Goal: Information Seeking & Learning: Learn about a topic

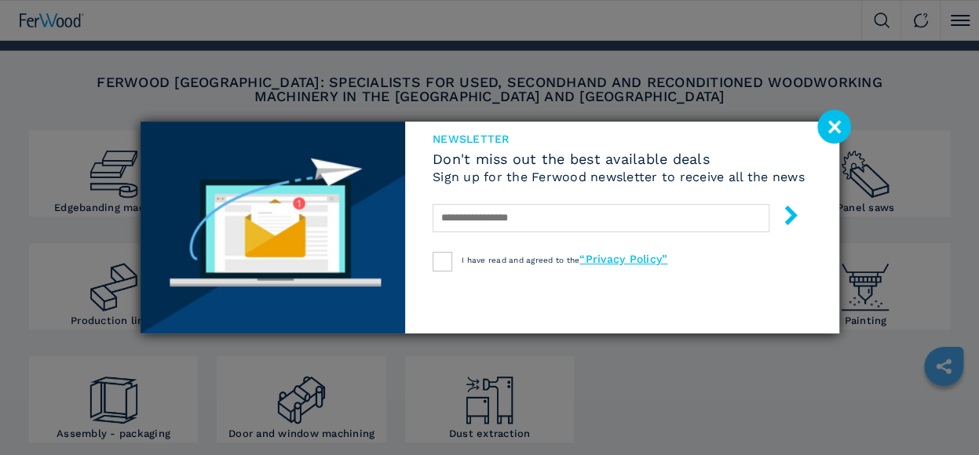
scroll to position [212, 0]
click at [826, 120] on image at bounding box center [834, 127] width 34 height 34
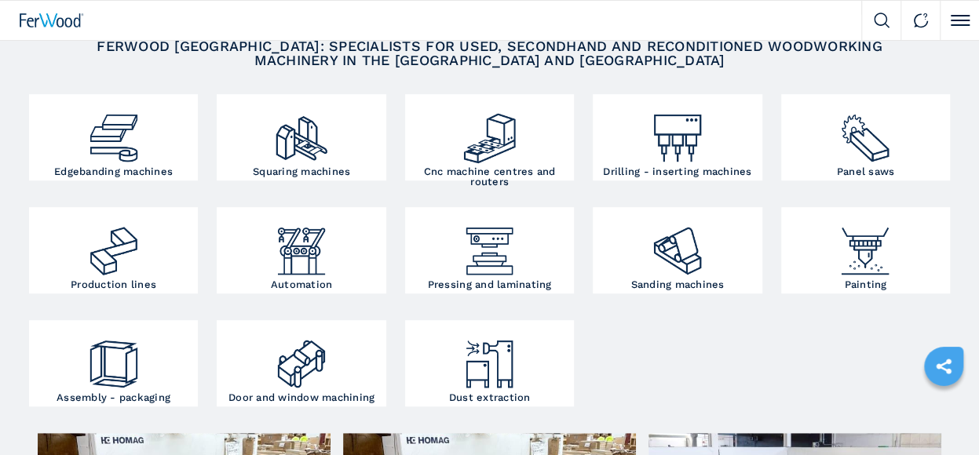
scroll to position [269, 0]
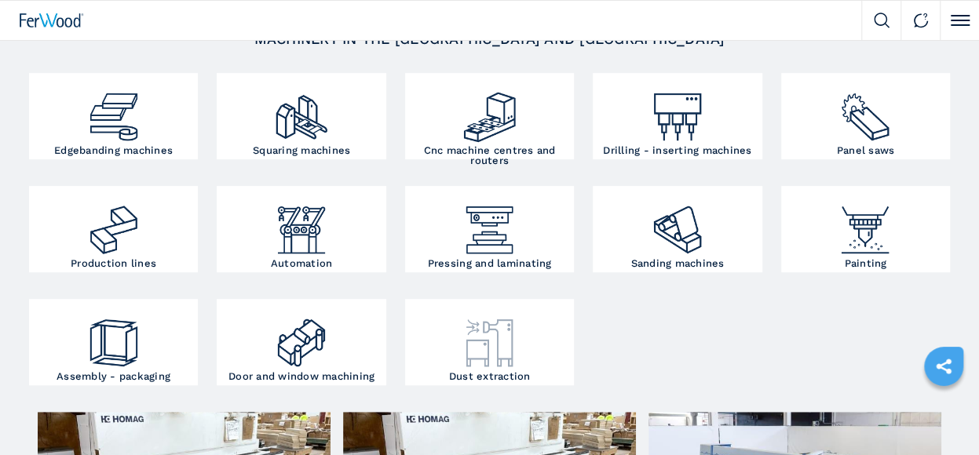
click at [514, 369] on img at bounding box center [490, 337] width 57 height 68
click at [509, 343] on img at bounding box center [490, 337] width 57 height 68
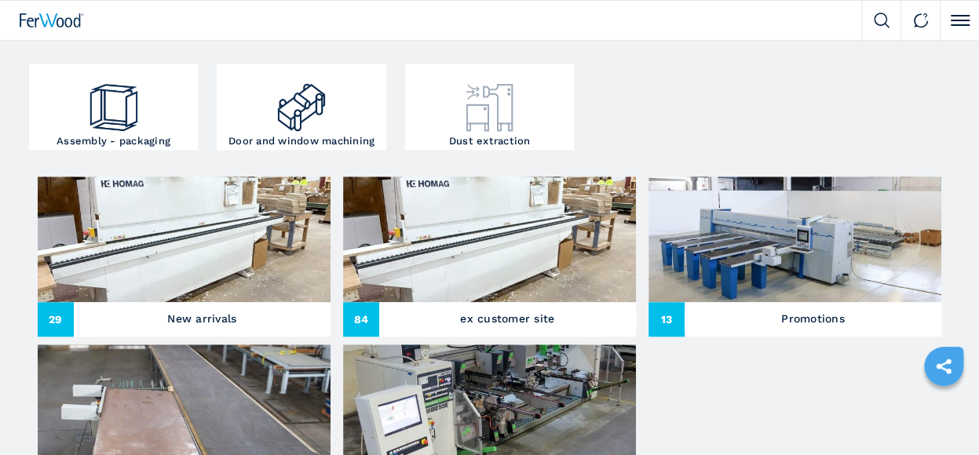
scroll to position [507, 0]
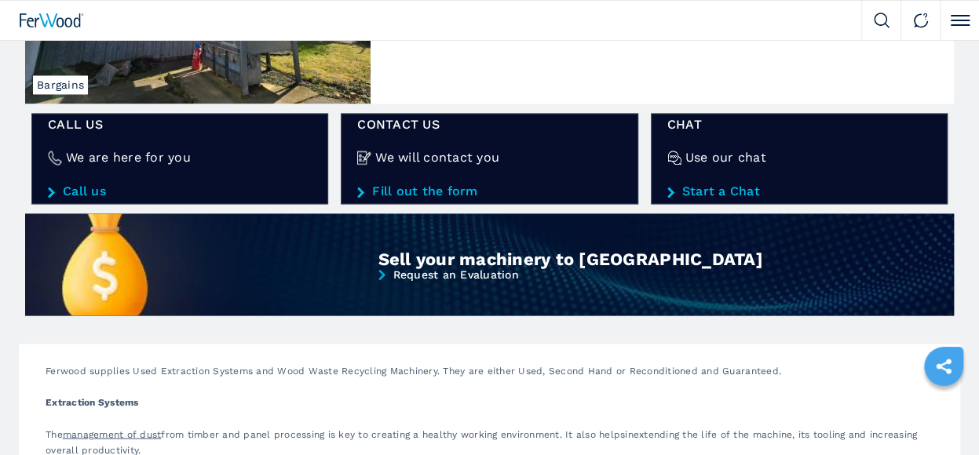
scroll to position [1214, 0]
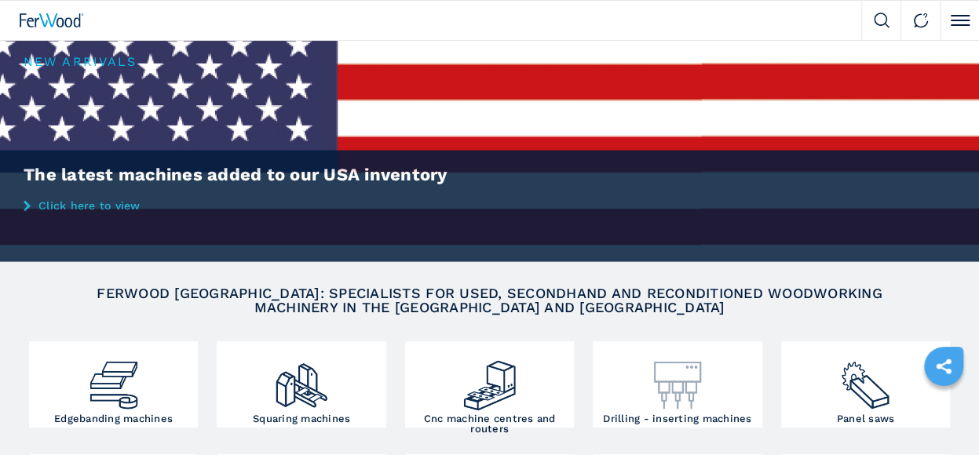
click at [658, 342] on link "Drilling - inserting machines" at bounding box center [677, 385] width 169 height 86
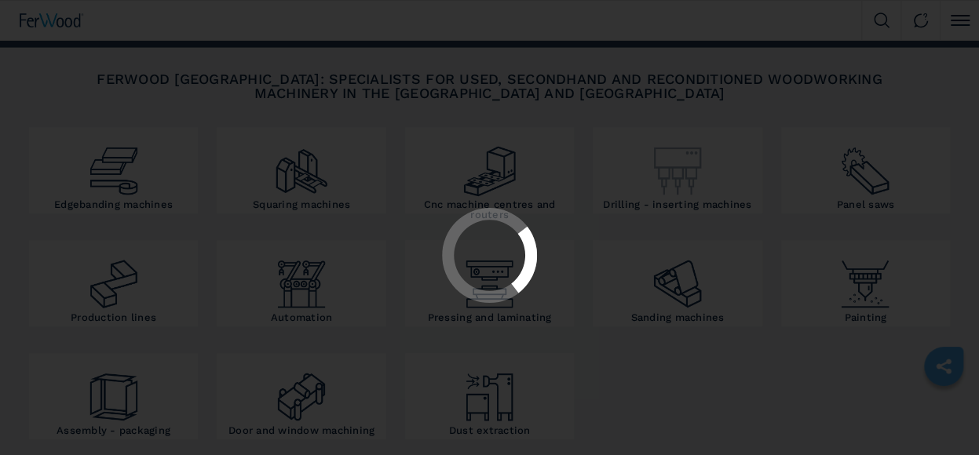
scroll to position [207, 0]
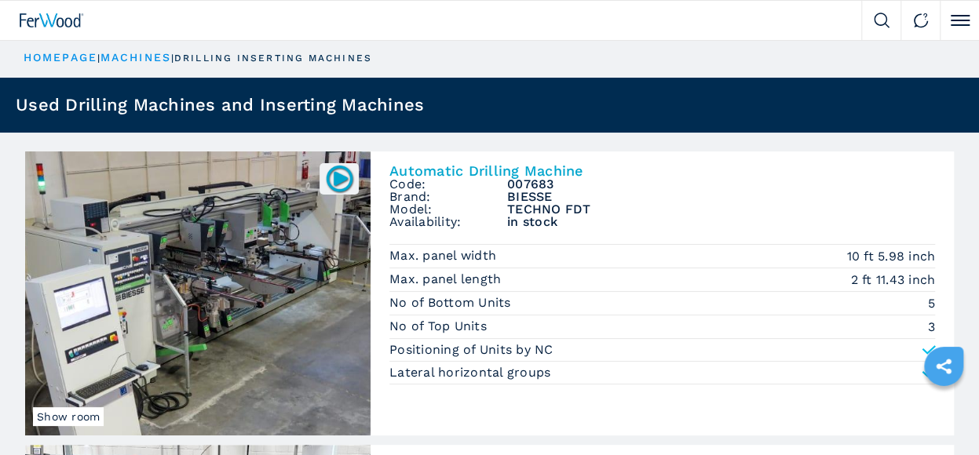
click at [141, 54] on link "machines" at bounding box center [136, 57] width 71 height 13
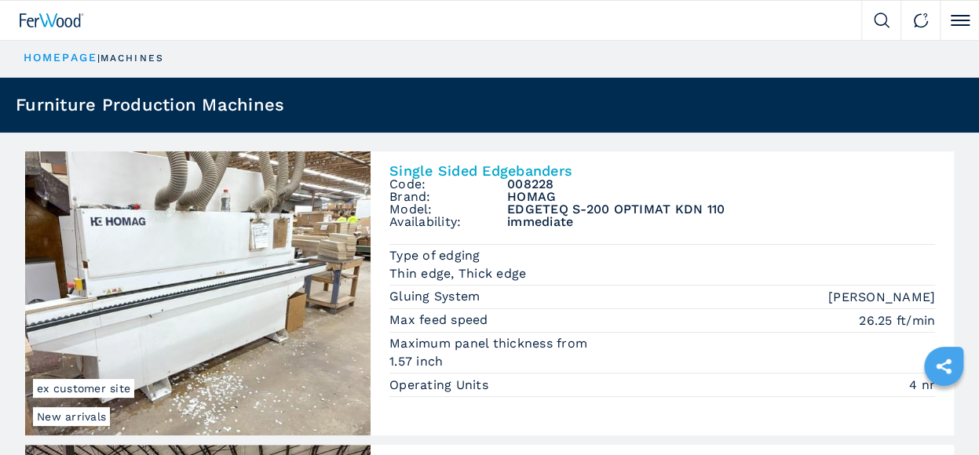
click at [137, 59] on p "machines" at bounding box center [133, 58] width 64 height 13
click at [955, 20] on span at bounding box center [960, 21] width 19 height 2
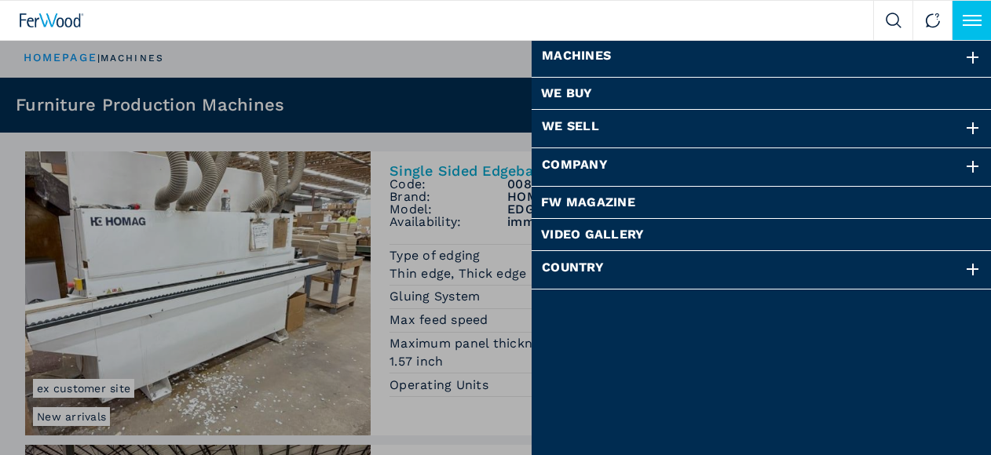
click at [972, 59] on div at bounding box center [972, 57] width 17 height 17
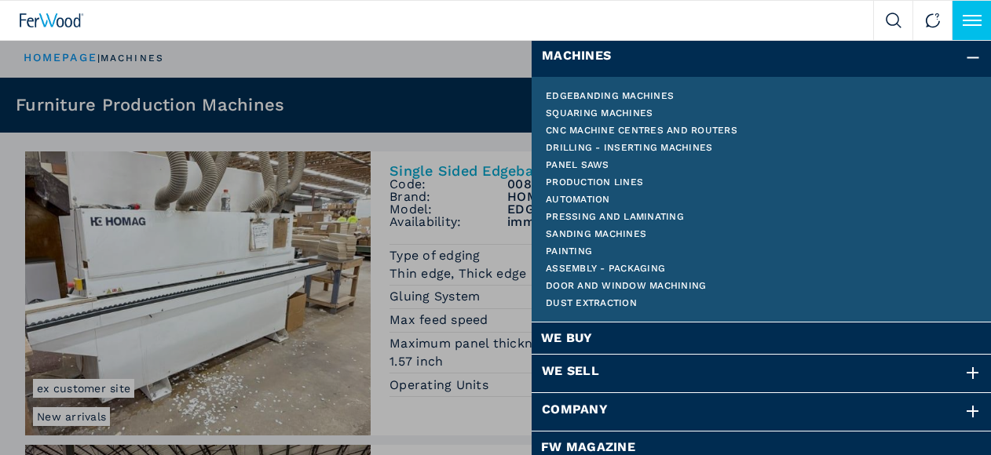
click at [717, 126] on link "Cnc machine centres and routers" at bounding box center [762, 130] width 432 height 9
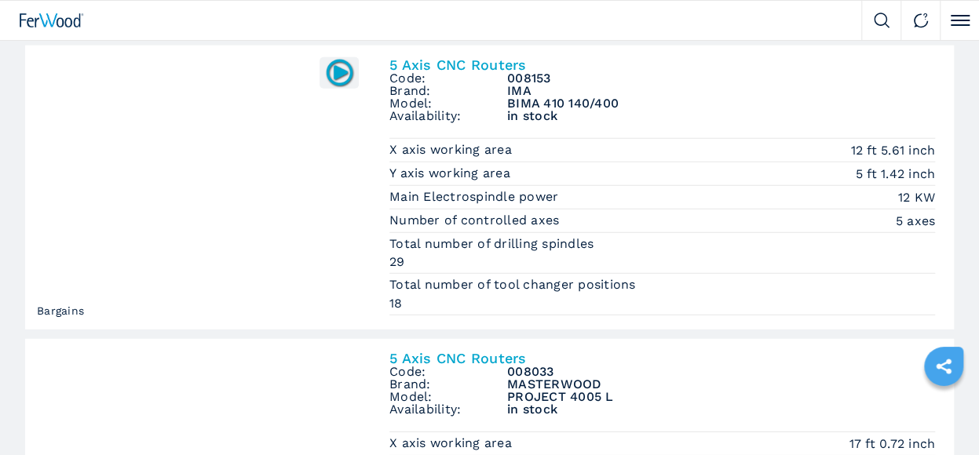
scroll to position [2044, 0]
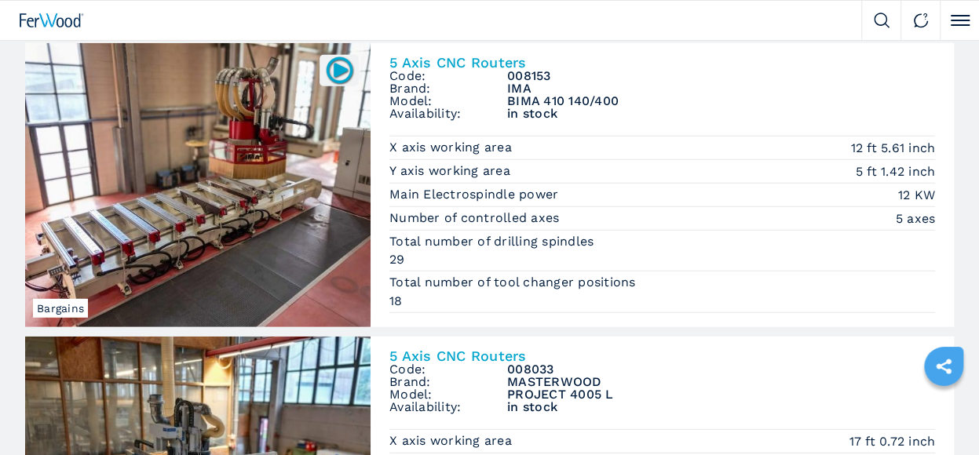
click at [339, 59] on img at bounding box center [339, 70] width 31 height 31
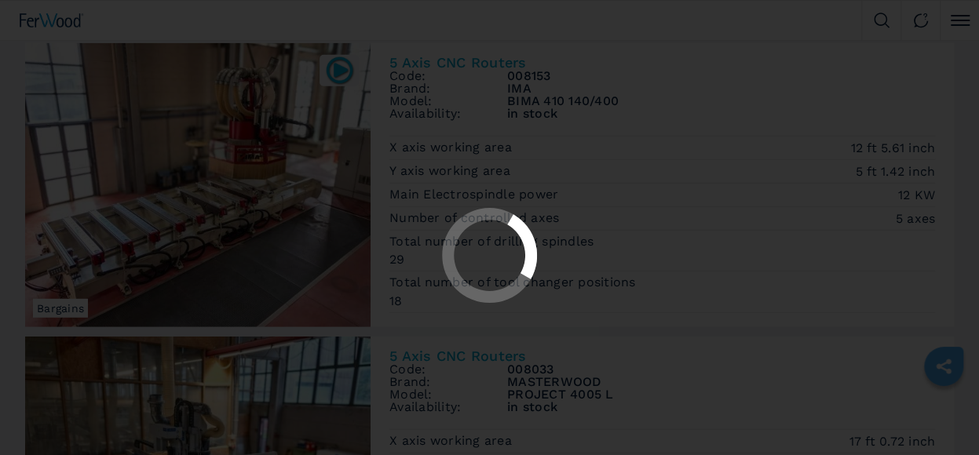
scroll to position [0, 0]
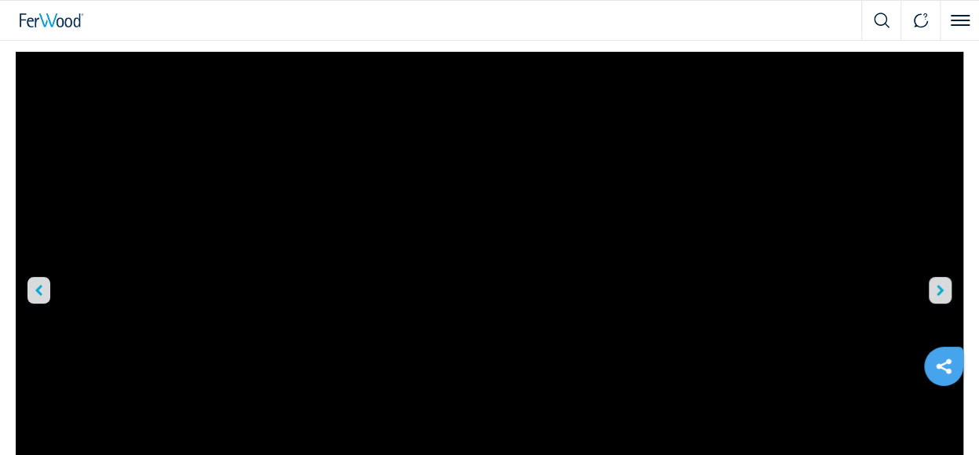
scroll to position [110, 0]
